Goal: Transaction & Acquisition: Purchase product/service

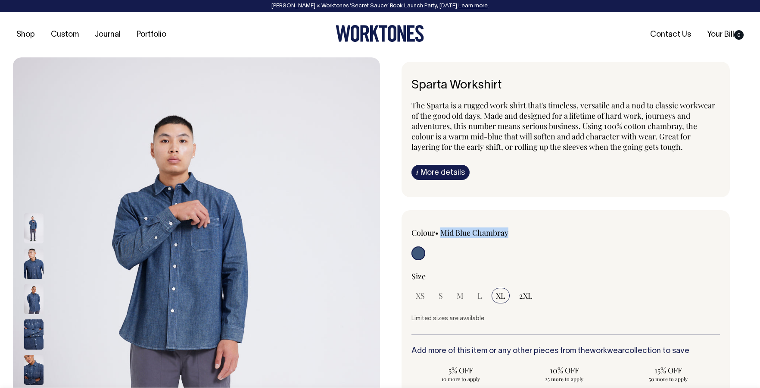
drag, startPoint x: 516, startPoint y: 231, endPoint x: 445, endPoint y: 231, distance: 70.7
click at [445, 231] on div "Colour • Mid Blue Chambray" at bounding box center [473, 232] width 123 height 10
copy label "Mid Blue Chambray"
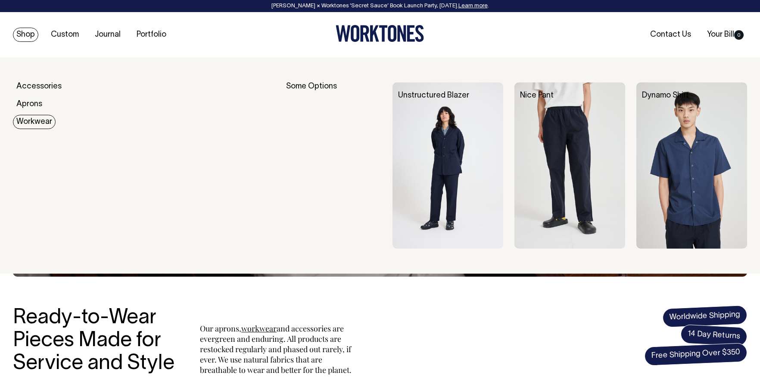
click at [29, 124] on link "Workwear" at bounding box center [34, 122] width 43 height 14
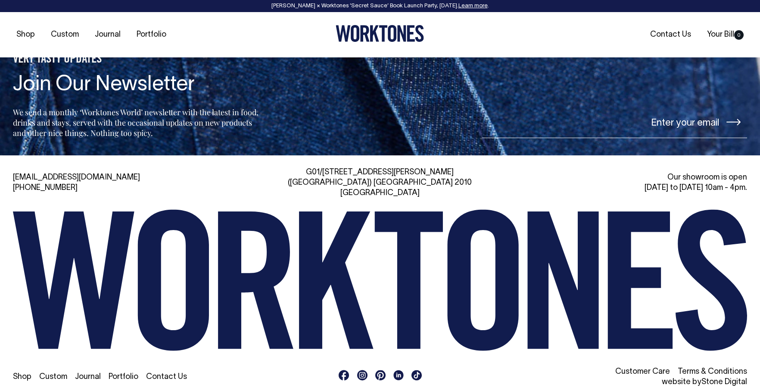
scroll to position [1025, 0]
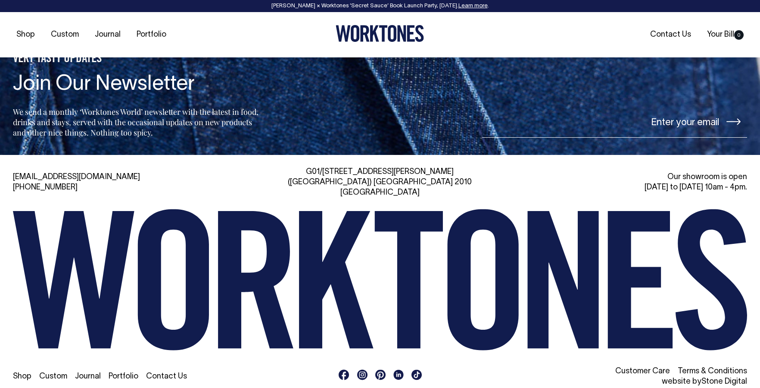
click at [361, 371] on icon at bounding box center [362, 374] width 6 height 6
